Goal: Information Seeking & Learning: Find specific fact

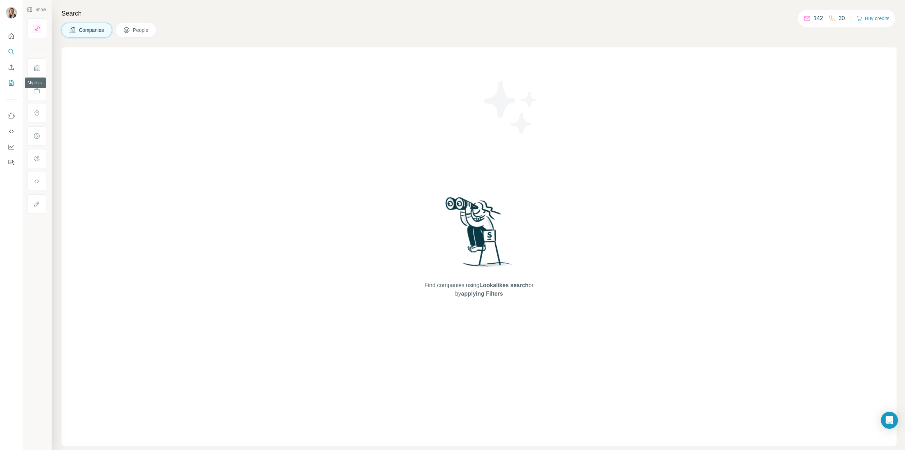
click at [10, 78] on button "My lists" at bounding box center [11, 82] width 11 height 13
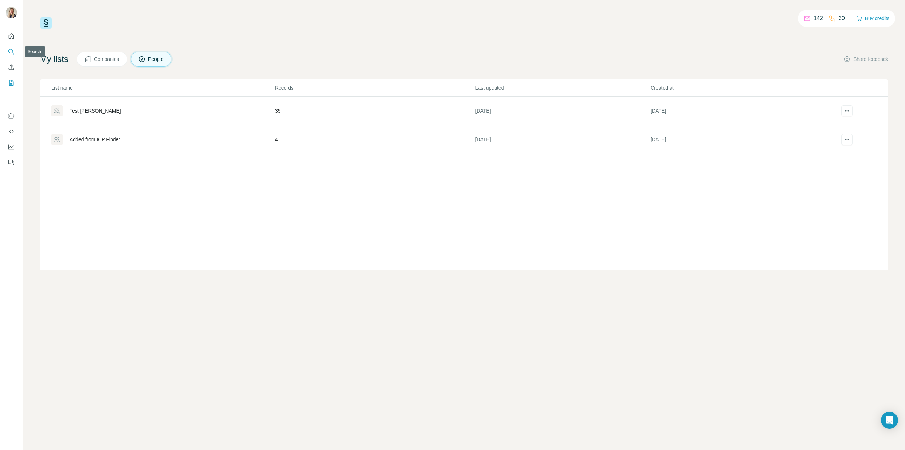
click at [9, 54] on icon "Search" at bounding box center [11, 51] width 7 height 7
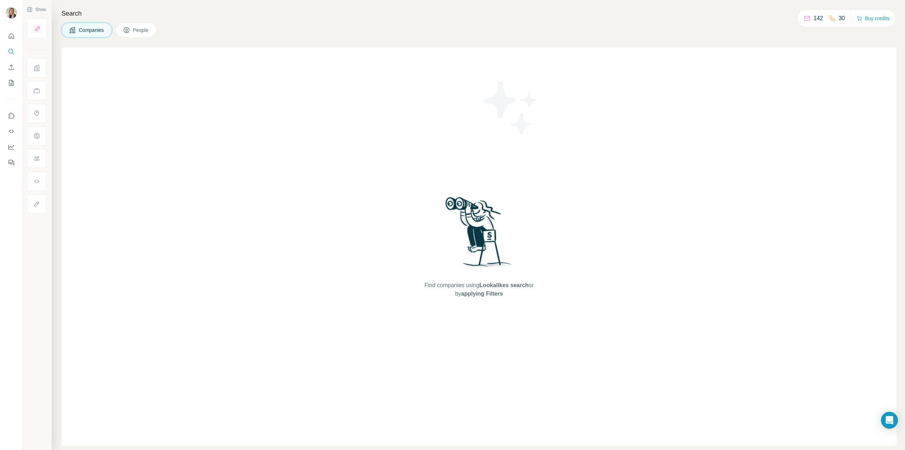
click at [126, 30] on icon at bounding box center [126, 30] width 7 height 7
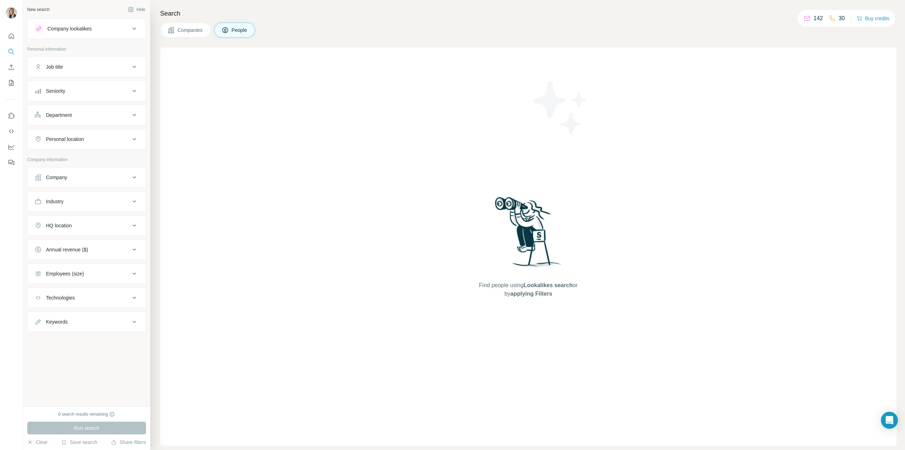
click at [114, 33] on button "Company lookalikes" at bounding box center [87, 28] width 118 height 17
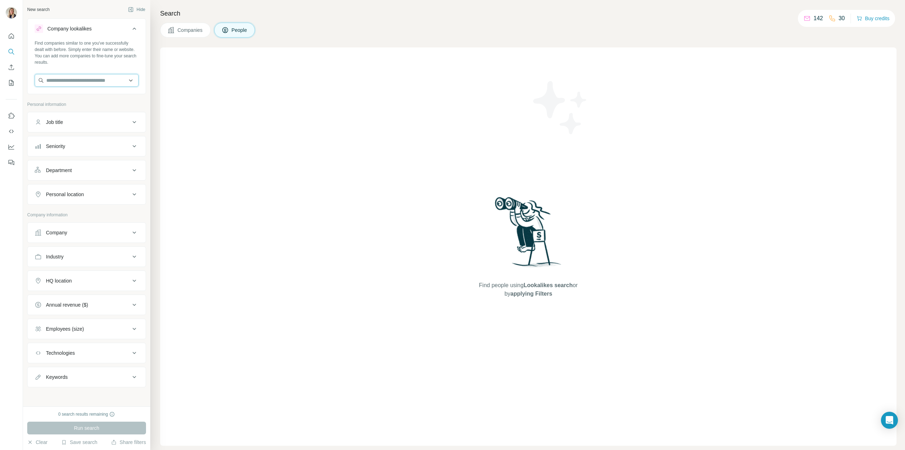
click at [76, 81] on input "text" at bounding box center [87, 80] width 104 height 13
type input "***"
click at [75, 123] on div "Dof [DOMAIN_NAME]" at bounding box center [86, 118] width 101 height 19
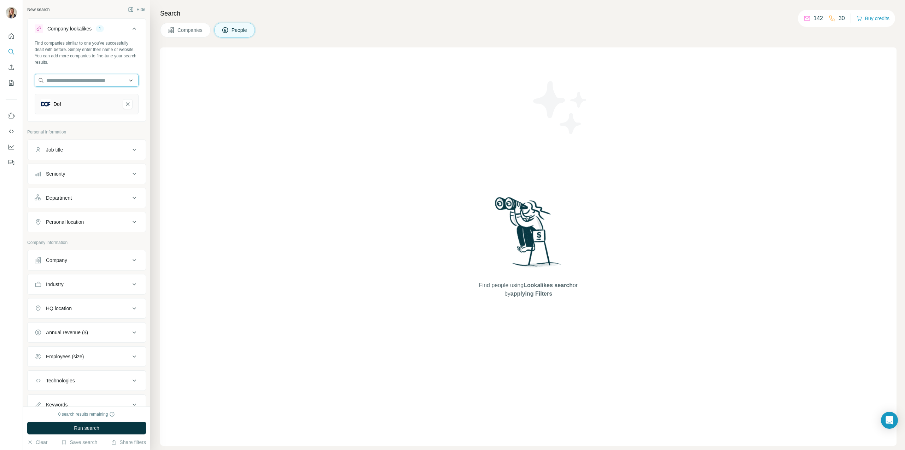
click at [94, 83] on input "text" at bounding box center [87, 80] width 104 height 13
type input "*********"
click at [72, 117] on p "[PERSON_NAME]" at bounding box center [88, 115] width 69 height 7
click at [92, 81] on input "text" at bounding box center [87, 80] width 104 height 13
type input "********"
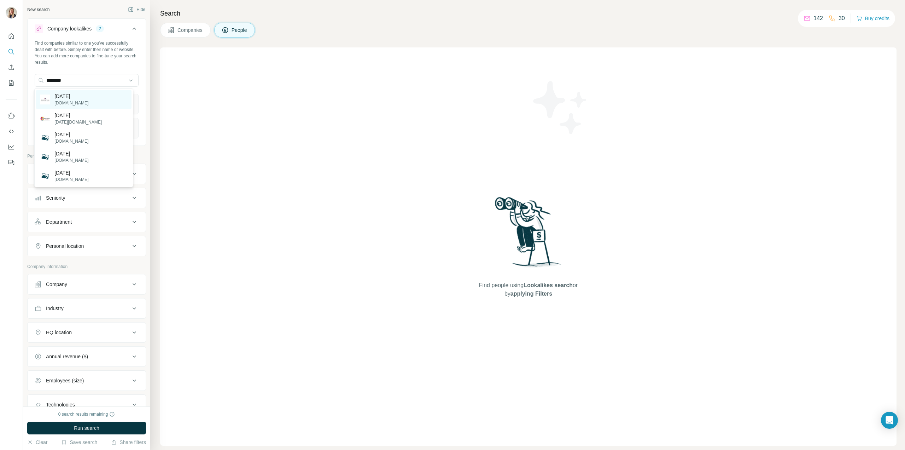
click at [73, 93] on p "[DATE]" at bounding box center [71, 96] width 34 height 7
click at [93, 200] on div "Job title" at bounding box center [82, 197] width 95 height 7
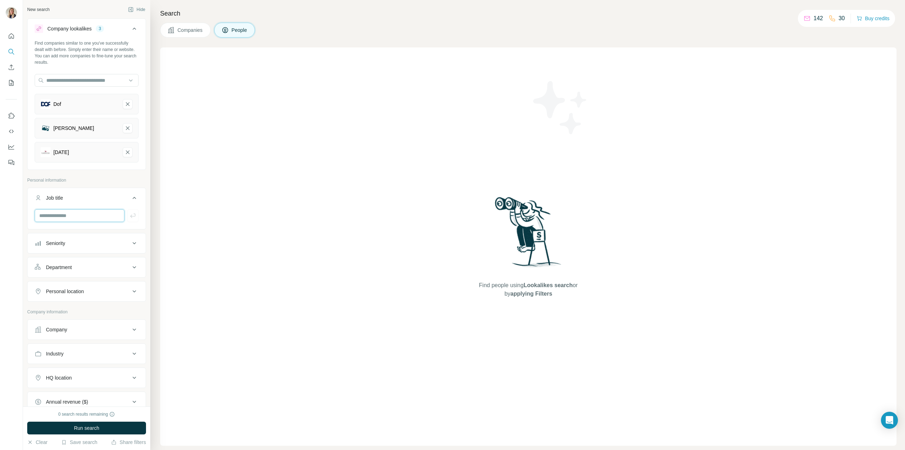
click at [83, 209] on input "text" at bounding box center [80, 215] width 90 height 13
type input "****"
click at [90, 271] on button "Seniority" at bounding box center [87, 268] width 118 height 17
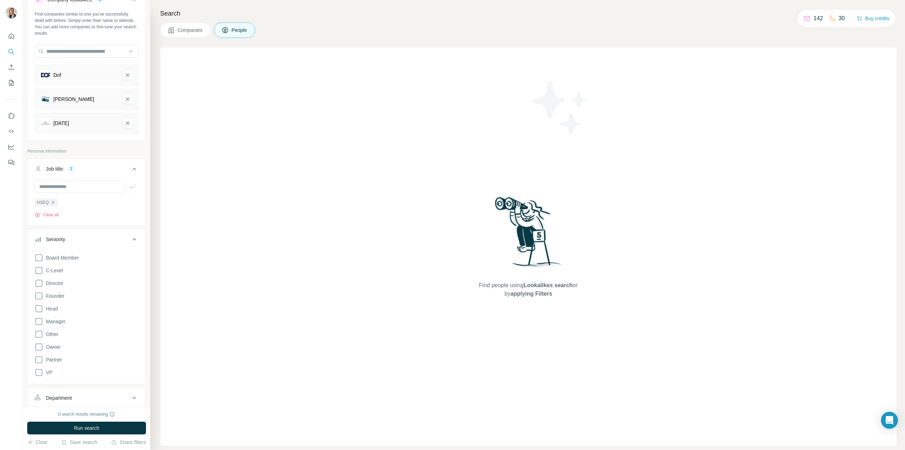
scroll to position [35, 0]
click at [41, 315] on icon at bounding box center [39, 315] width 8 height 8
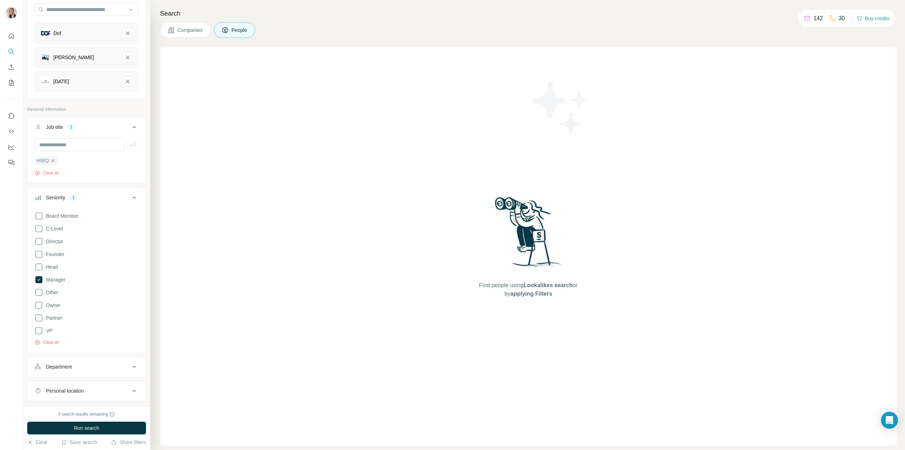
click at [85, 365] on div "Department" at bounding box center [82, 366] width 95 height 7
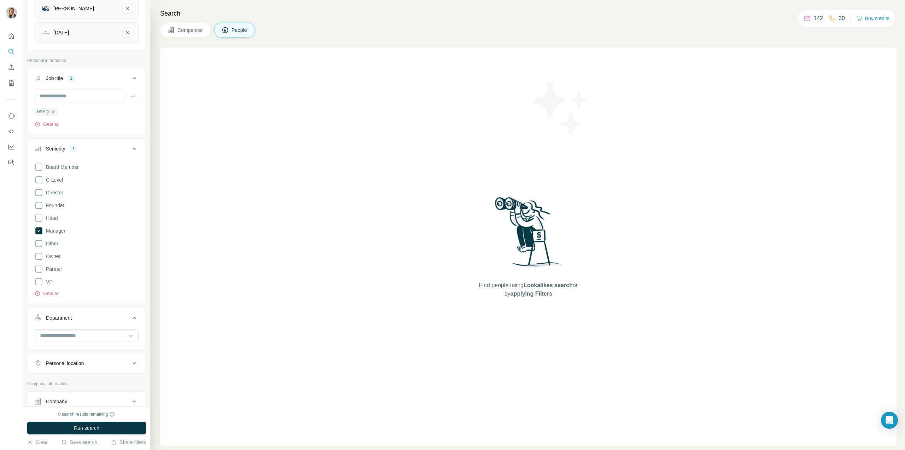
scroll to position [177, 0]
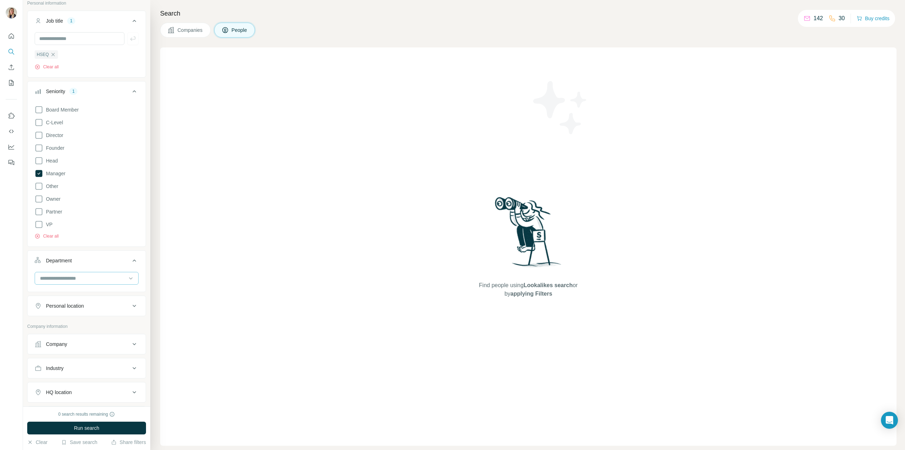
click at [95, 275] on input at bounding box center [82, 278] width 87 height 8
click at [96, 240] on div "Board Member C-Level Director Founder Head Manager Other Owner Partner VP Clear…" at bounding box center [87, 174] width 118 height 142
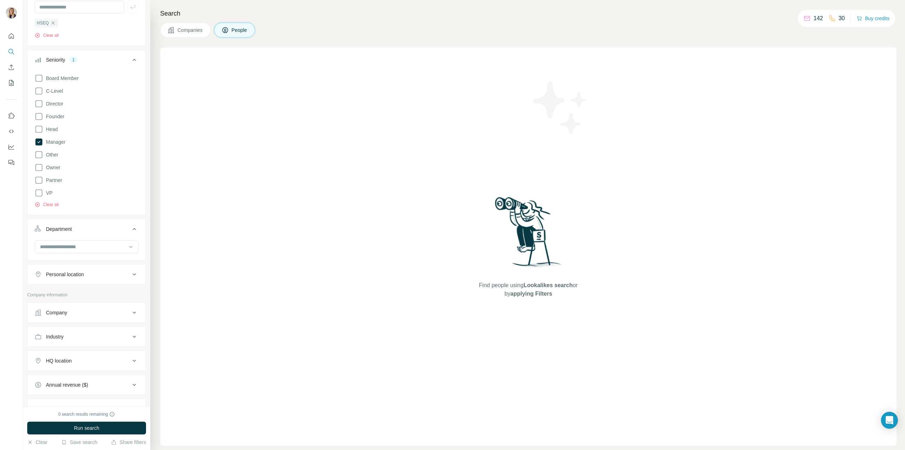
scroll to position [248, 0]
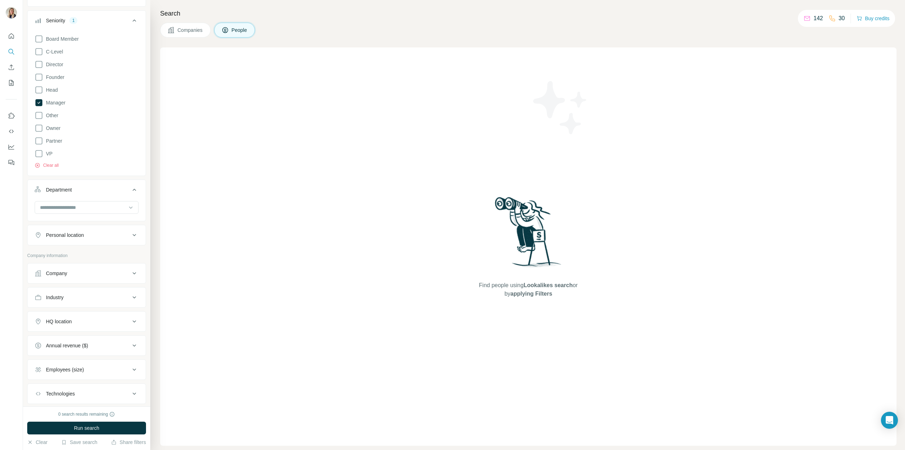
click at [92, 235] on div "Personal location" at bounding box center [82, 234] width 95 height 7
click at [91, 243] on button "Personal location" at bounding box center [87, 236] width 118 height 20
click at [89, 245] on div "Company lookalikes 3 Find companies similar to one you've successfully dealt wi…" at bounding box center [86, 99] width 119 height 657
click at [92, 237] on button "Personal location" at bounding box center [87, 234] width 118 height 17
click at [80, 248] on input "text" at bounding box center [87, 252] width 104 height 13
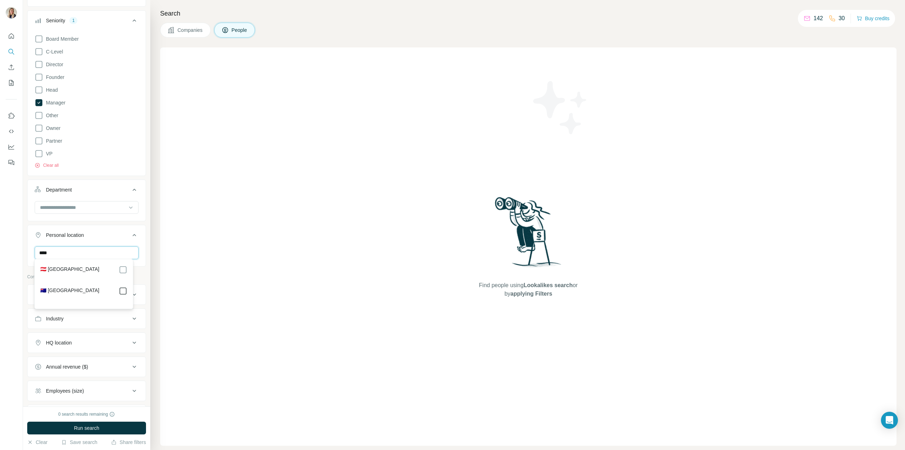
type input "****"
click at [106, 220] on ul "Job title 1 HSEQ Clear all Seniority 1 Board Member C-Level Director Founder He…" at bounding box center [86, 116] width 119 height 352
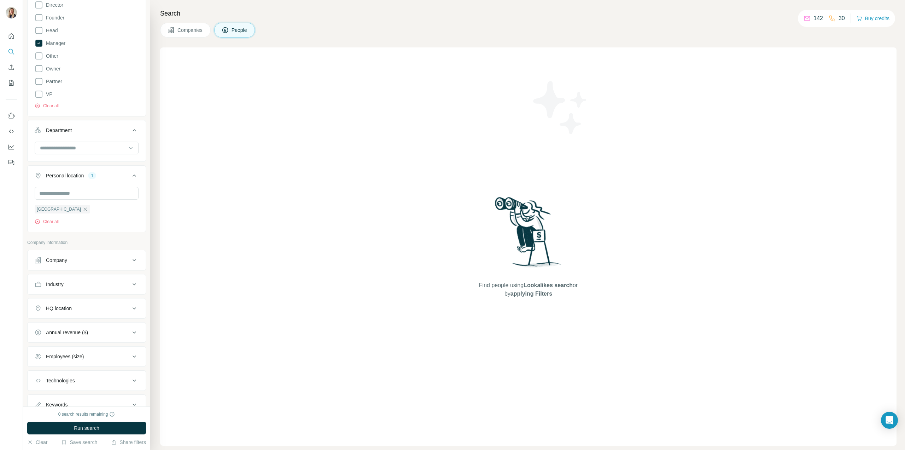
scroll to position [331, 0]
click at [84, 370] on div "Keywords" at bounding box center [86, 380] width 119 height 21
click at [84, 372] on button "Keywords" at bounding box center [87, 379] width 118 height 17
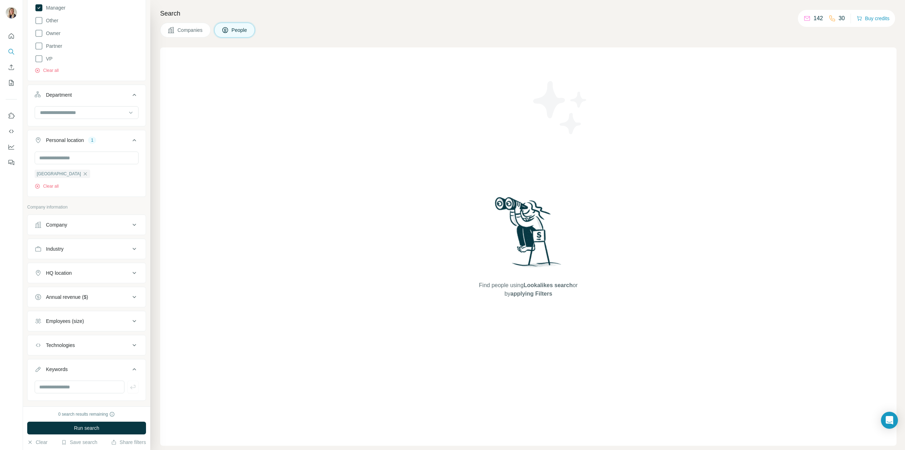
scroll to position [353, 0]
click at [66, 374] on input "text" at bounding box center [80, 376] width 90 height 13
type input "******"
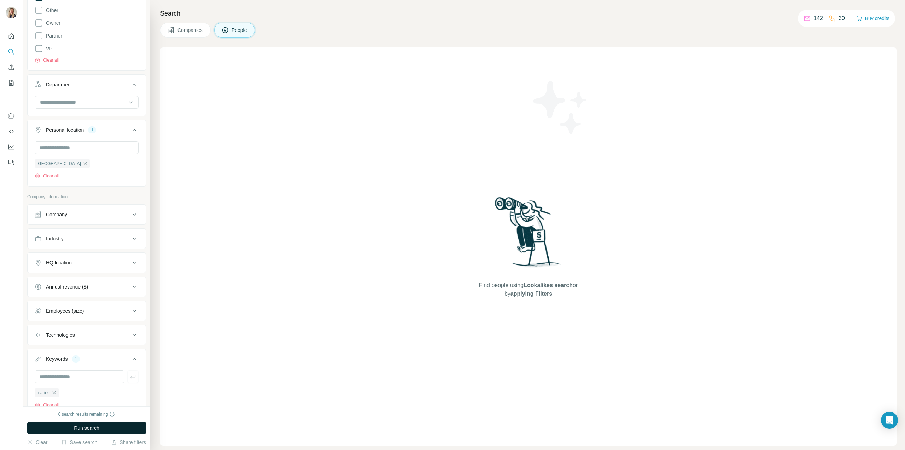
click at [103, 426] on button "Run search" at bounding box center [86, 427] width 119 height 13
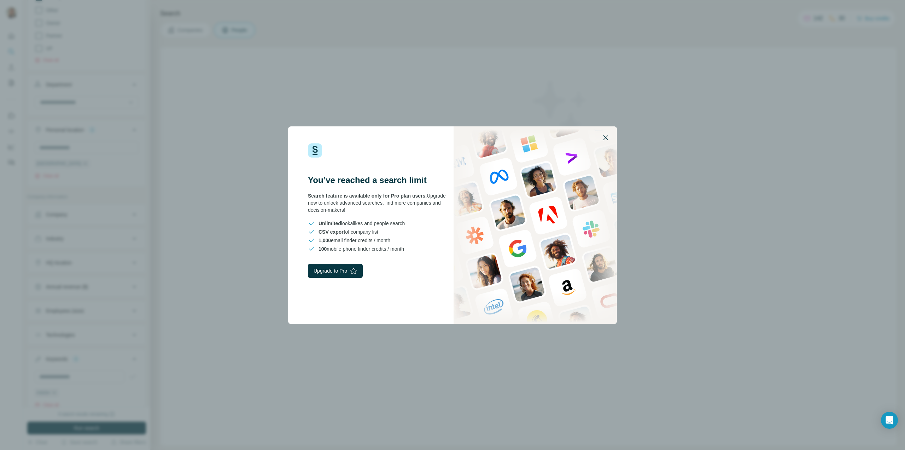
drag, startPoint x: 608, startPoint y: 138, endPoint x: 517, endPoint y: 140, distance: 90.9
click at [608, 138] on icon "button" at bounding box center [606, 137] width 8 height 8
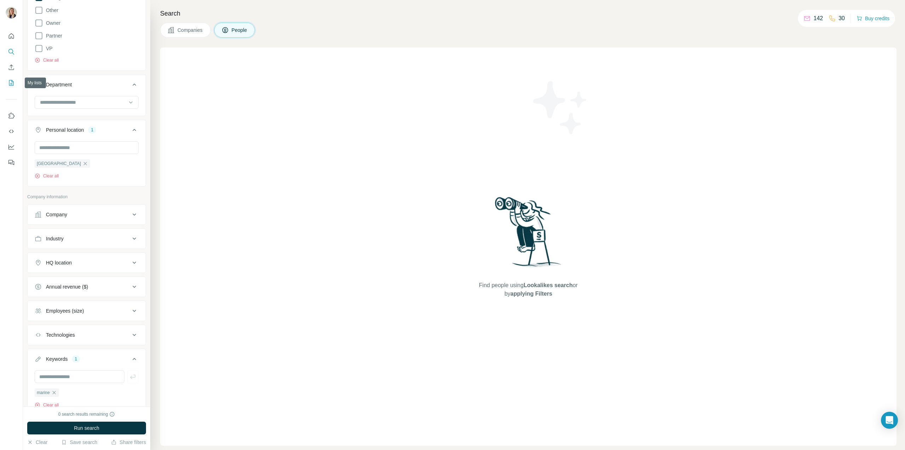
click at [6, 86] on button "My lists" at bounding box center [11, 82] width 11 height 13
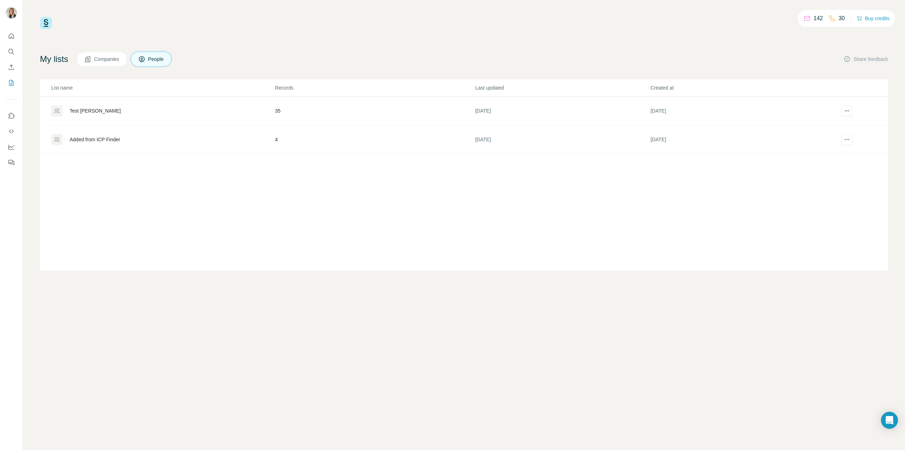
click at [97, 108] on div "Test [PERSON_NAME]" at bounding box center [162, 110] width 223 height 11
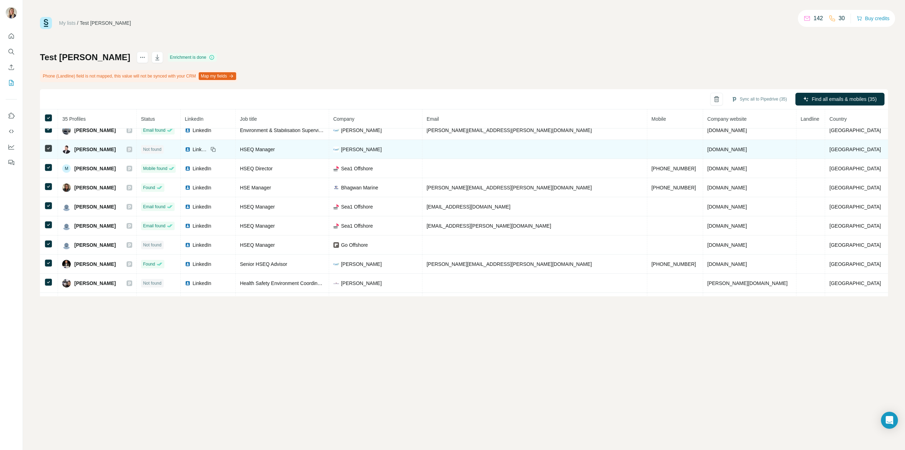
scroll to position [106, 0]
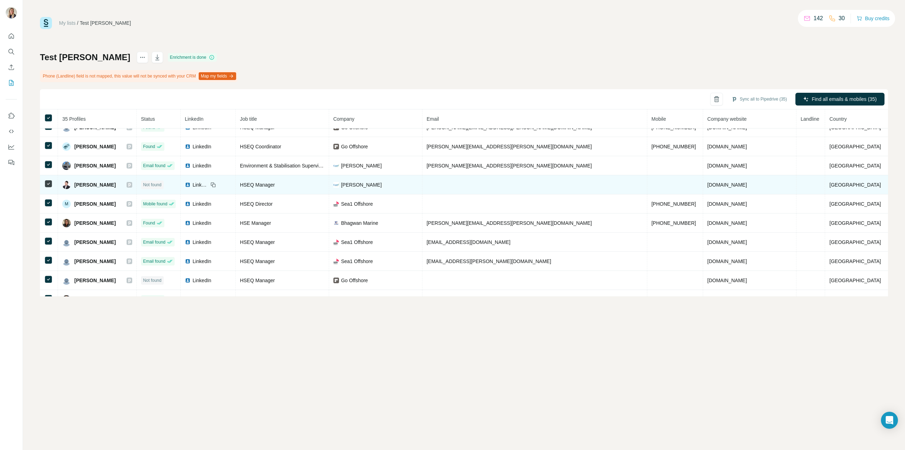
click at [502, 186] on td at bounding box center [535, 184] width 225 height 19
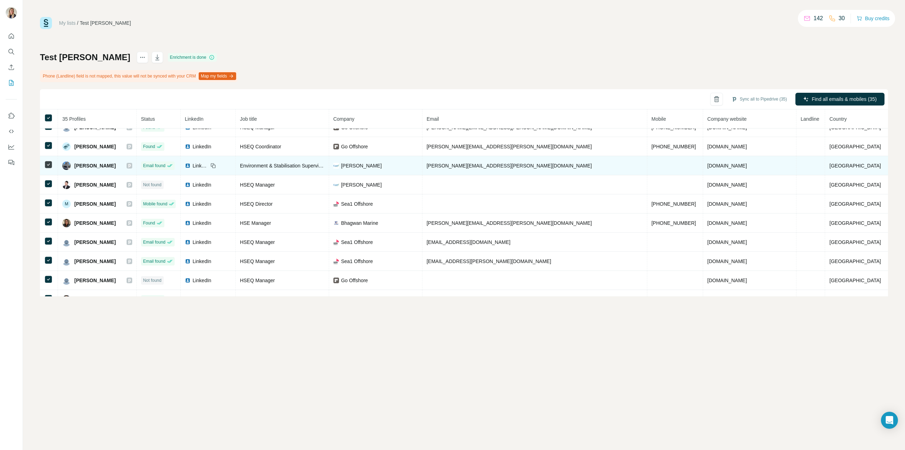
click at [491, 169] on td "[PERSON_NAME][EMAIL_ADDRESS][PERSON_NAME][DOMAIN_NAME]" at bounding box center [535, 165] width 225 height 19
click at [494, 167] on span "[PERSON_NAME][EMAIL_ADDRESS][PERSON_NAME][DOMAIN_NAME]" at bounding box center [510, 166] width 166 height 6
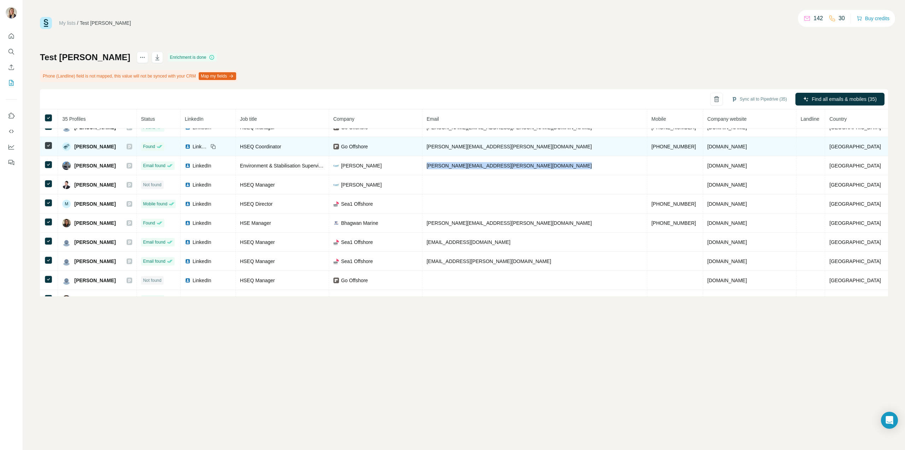
copy span "[PERSON_NAME][EMAIL_ADDRESS][PERSON_NAME][DOMAIN_NAME]"
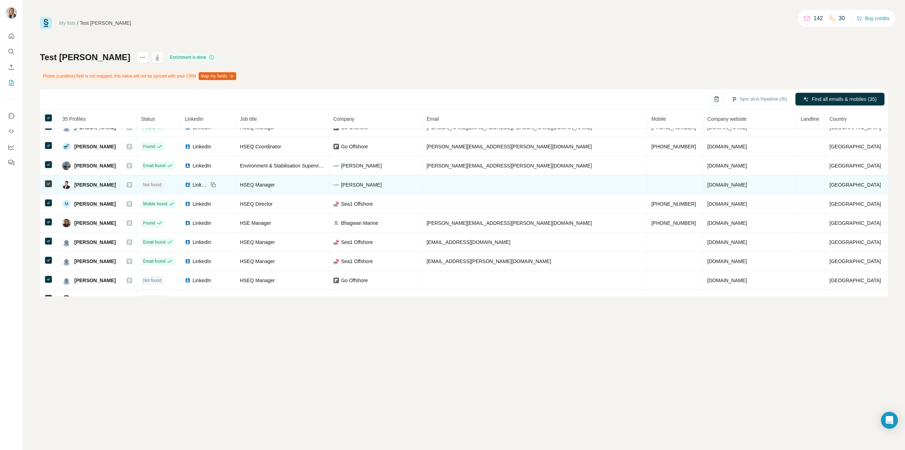
click at [495, 186] on td at bounding box center [535, 184] width 225 height 19
click at [494, 188] on td at bounding box center [535, 184] width 225 height 19
drag, startPoint x: 494, startPoint y: 188, endPoint x: 462, endPoint y: 188, distance: 32.2
click at [490, 188] on td at bounding box center [535, 184] width 225 height 19
click at [88, 186] on span "[PERSON_NAME]" at bounding box center [94, 184] width 41 height 7
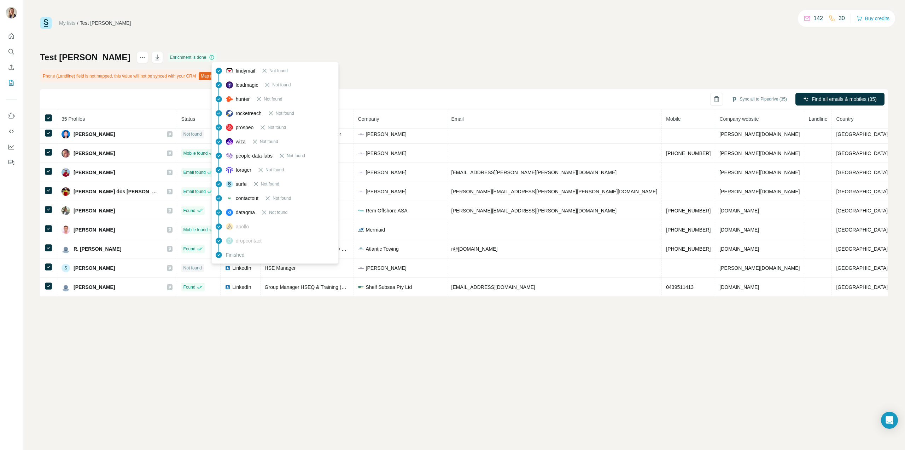
scroll to position [405, 0]
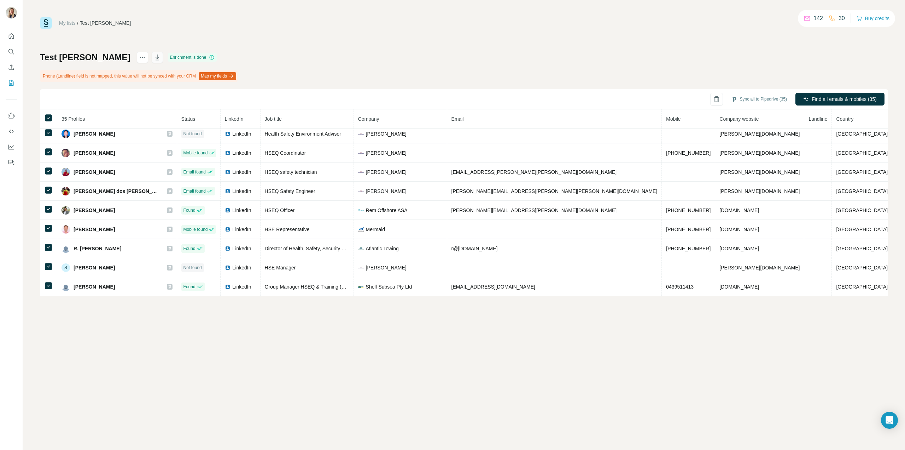
click at [154, 54] on icon "button" at bounding box center [157, 57] width 7 height 7
